Goal: Information Seeking & Learning: Learn about a topic

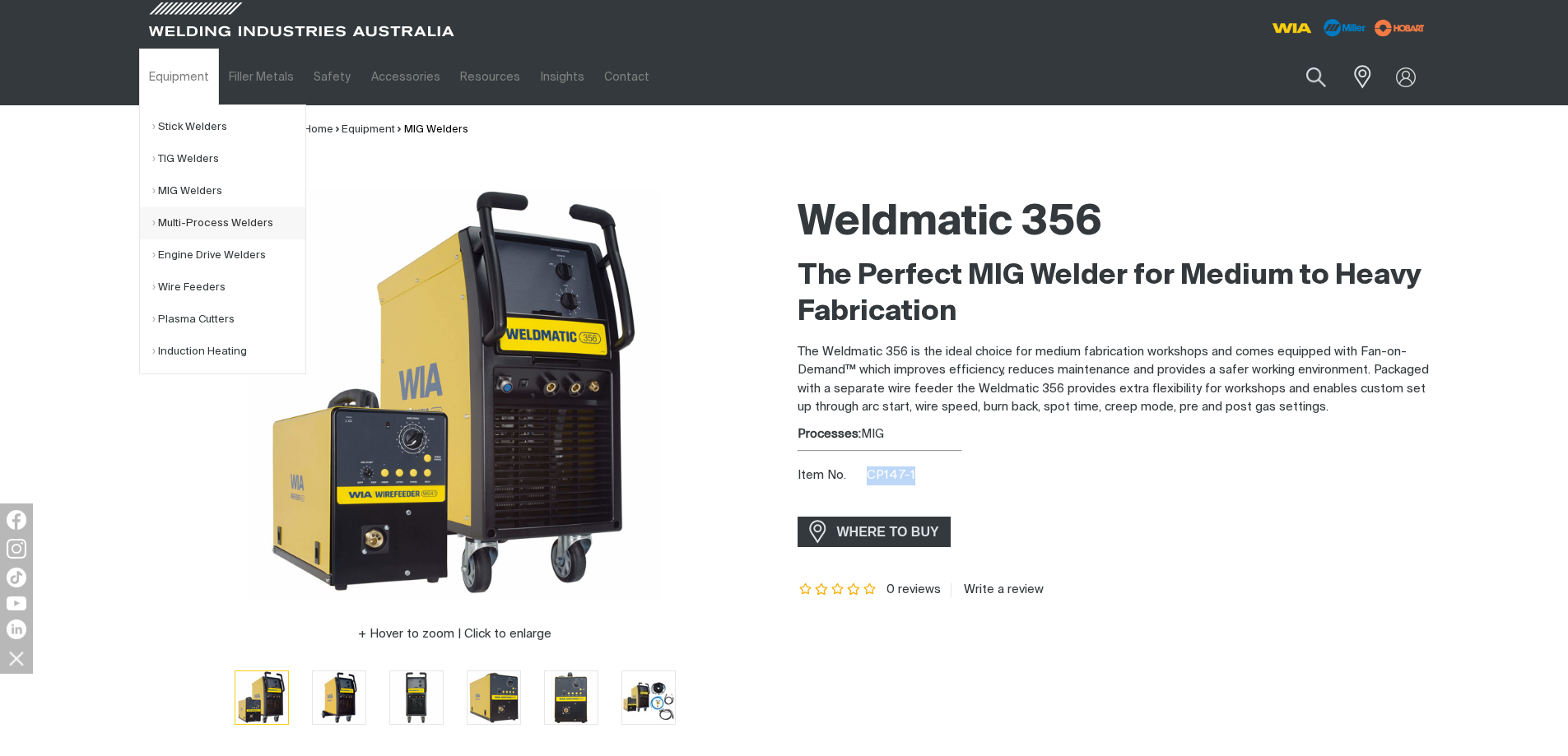
click at [229, 227] on link "Multi-Process Welders" at bounding box center [228, 223] width 153 height 32
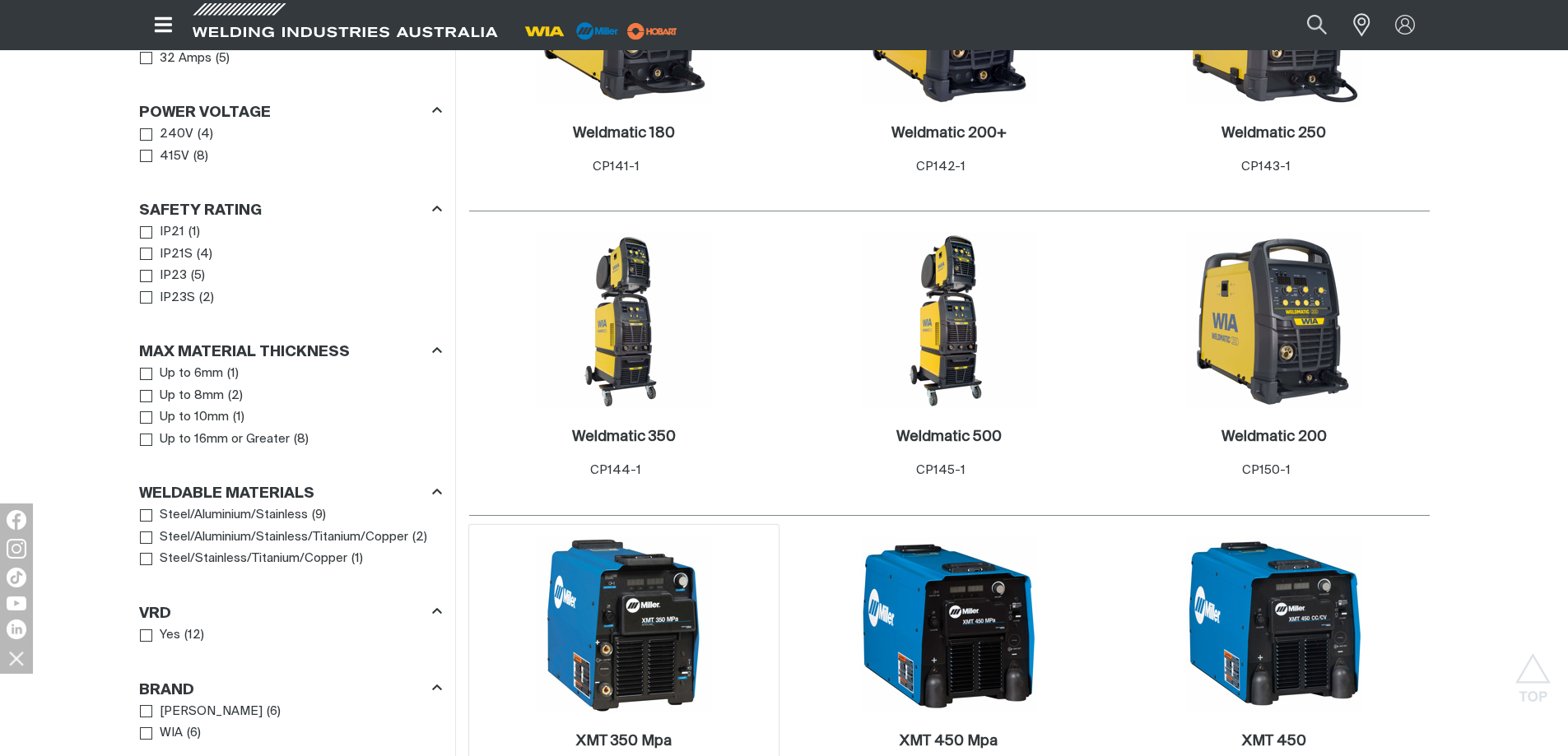
scroll to position [904, 0]
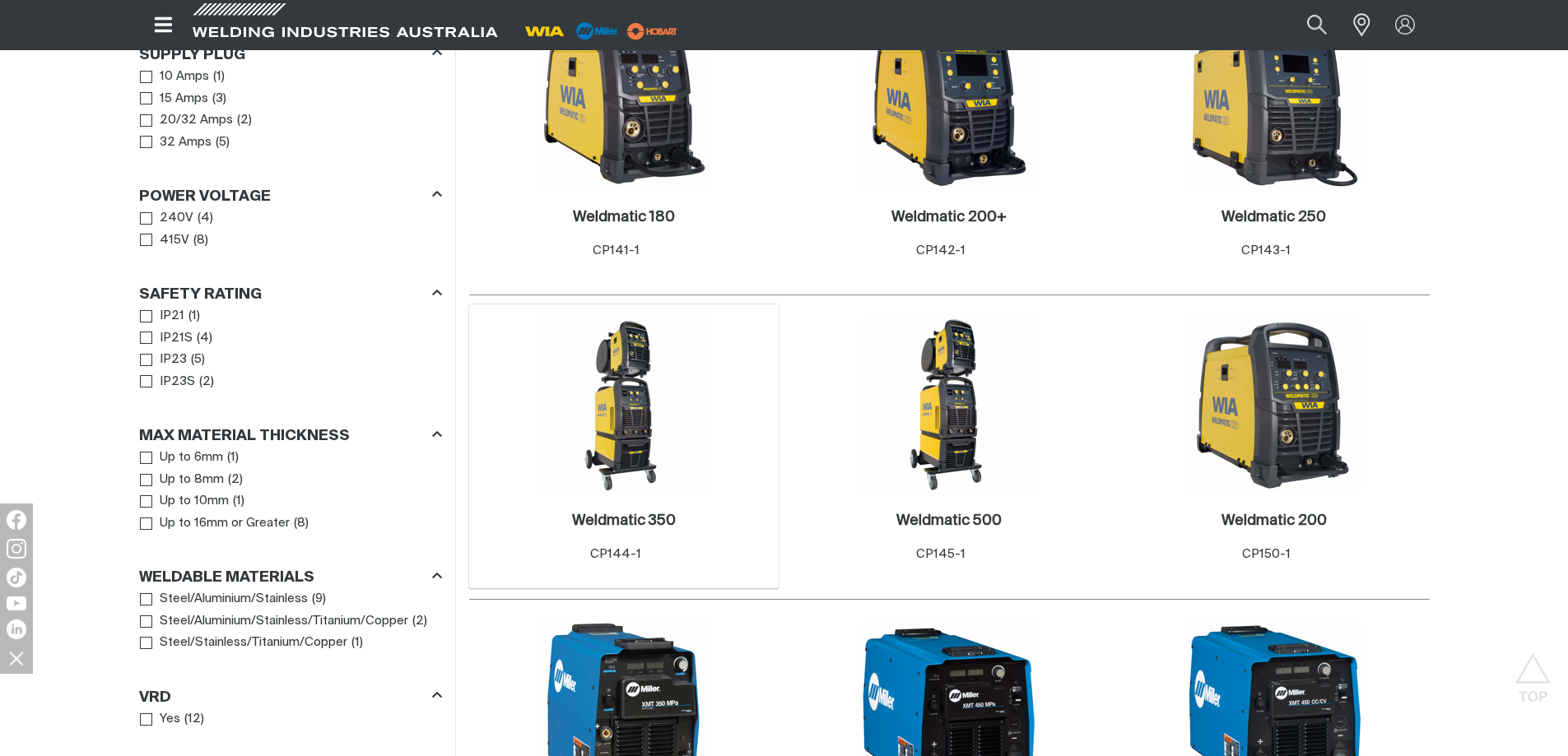
click at [649, 416] on img at bounding box center [623, 405] width 176 height 176
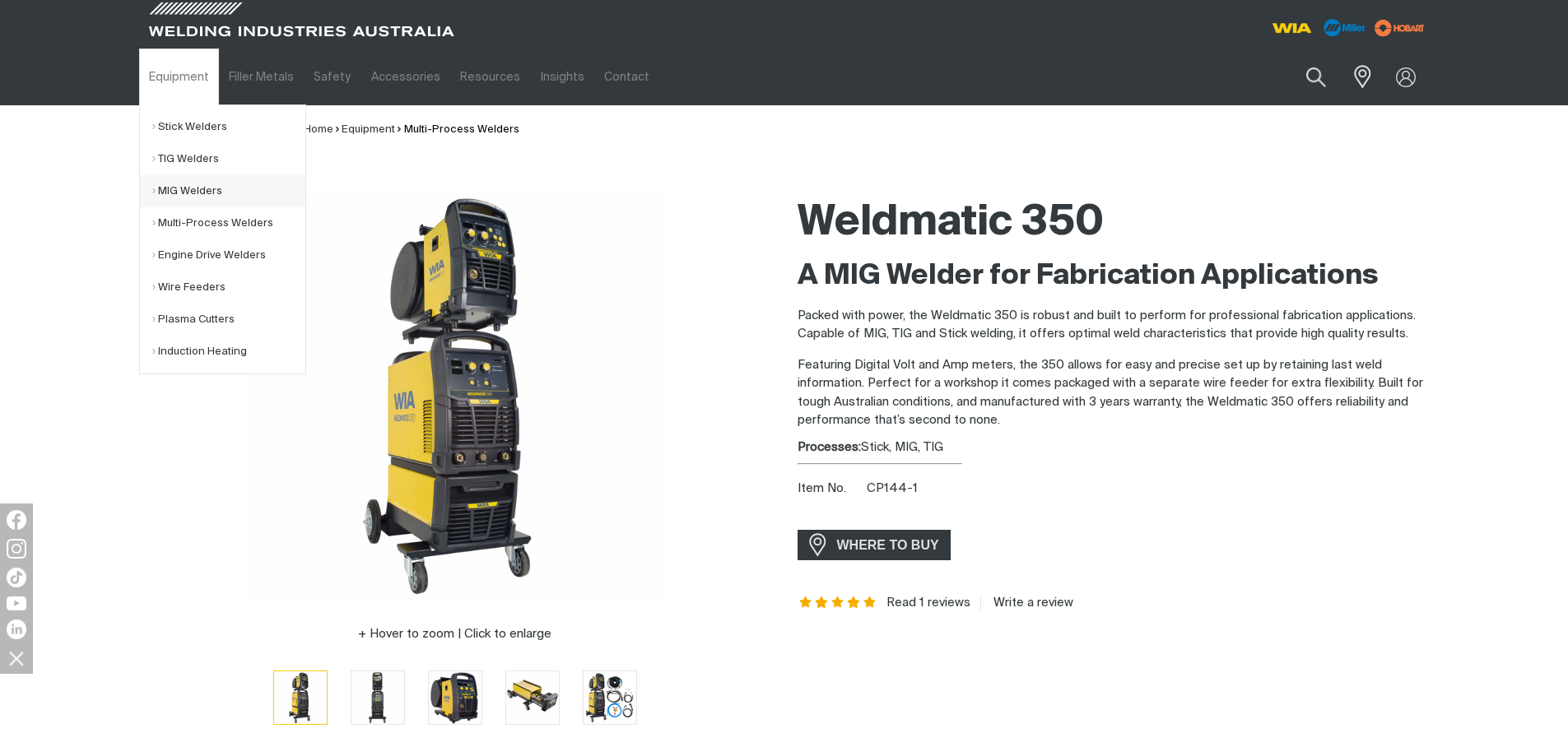
click at [173, 196] on link "MIG Welders" at bounding box center [228, 191] width 153 height 32
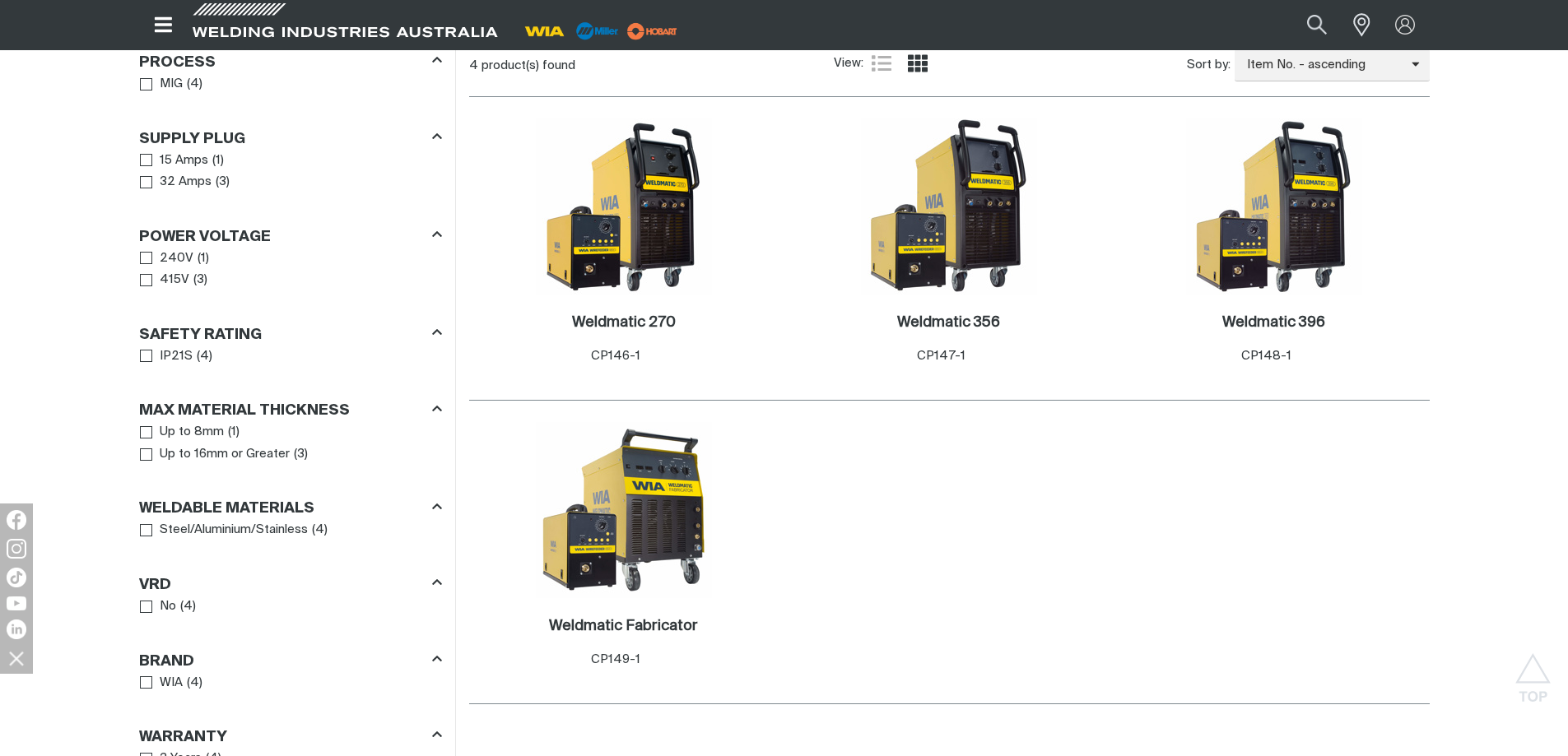
scroll to position [823, 0]
click at [913, 226] on img at bounding box center [948, 206] width 176 height 176
